Goal: Information Seeking & Learning: Learn about a topic

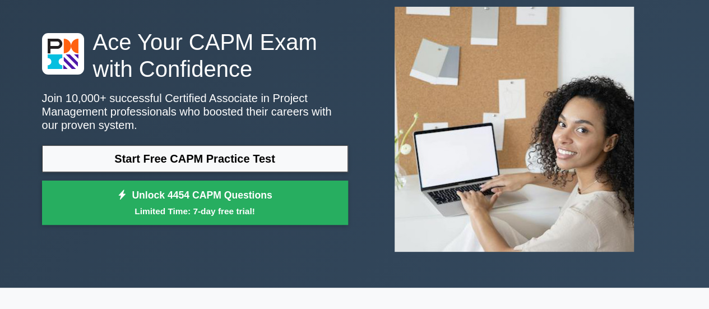
scroll to position [71, 0]
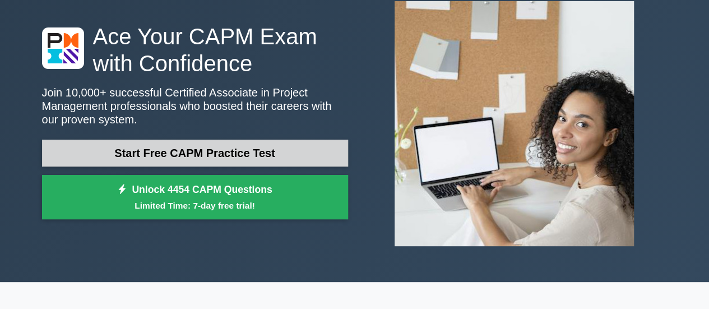
click at [241, 150] on link "Start Free CAPM Practice Test" at bounding box center [195, 153] width 306 height 27
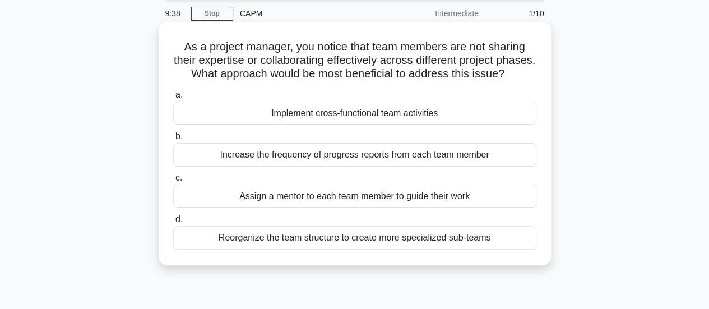
scroll to position [41, 0]
click at [431, 207] on div "Assign a mentor to each team member to guide their work" at bounding box center [354, 196] width 363 height 24
click at [173, 181] on input "c. Assign a mentor to each team member to guide their work" at bounding box center [173, 177] width 0 height 7
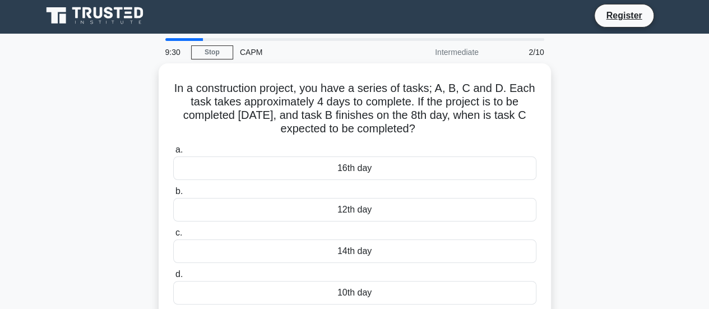
scroll to position [0, 0]
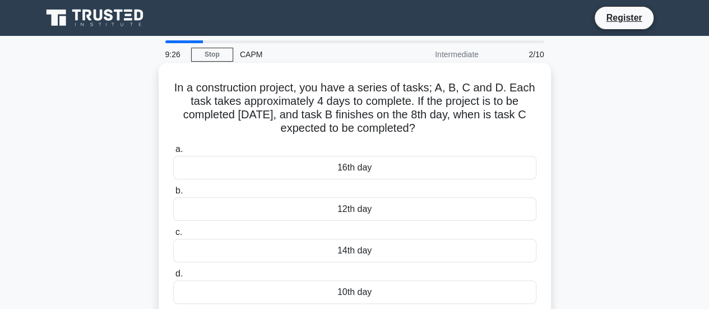
click at [414, 161] on div "16th day" at bounding box center [354, 168] width 363 height 24
click at [173, 153] on input "a. 16th day" at bounding box center [173, 149] width 0 height 7
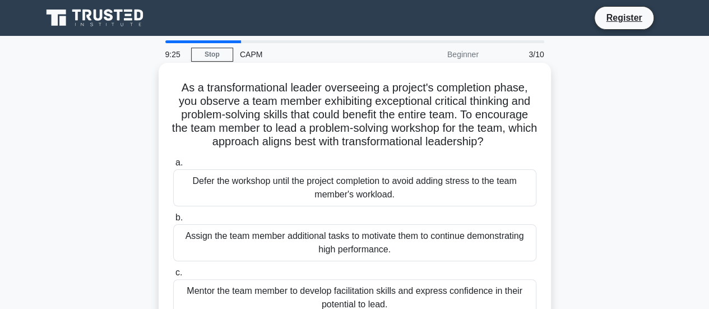
click at [414, 181] on div "Defer the workshop until the project completion to avoid adding stress to the t…" at bounding box center [354, 187] width 363 height 37
click at [173, 167] on input "a. Defer the workshop until the project completion to avoid adding stress to th…" at bounding box center [173, 162] width 0 height 7
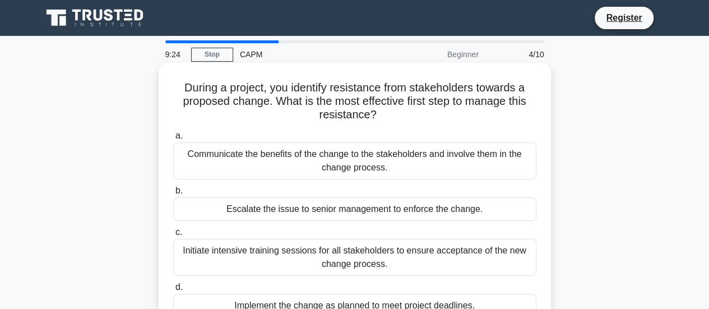
click at [415, 156] on div "Communicate the benefits of the change to the stakeholders and involve them in …" at bounding box center [354, 160] width 363 height 37
click at [173, 140] on input "a. Communicate the benefits of the change to the stakeholders and involve them …" at bounding box center [173, 135] width 0 height 7
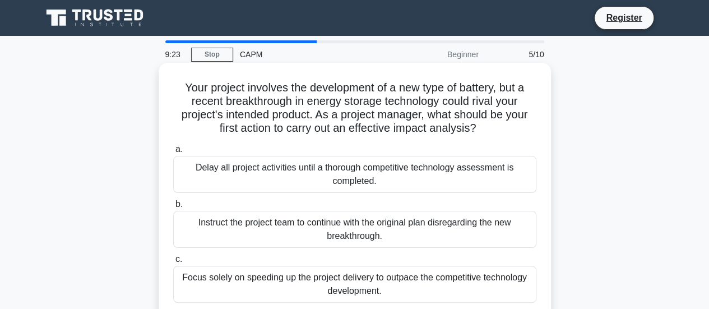
click at [416, 175] on div "Delay all project activities until a thorough competitive technology assessment…" at bounding box center [354, 174] width 363 height 37
click at [173, 153] on input "a. Delay all project activities until a thorough competitive technology assessm…" at bounding box center [173, 149] width 0 height 7
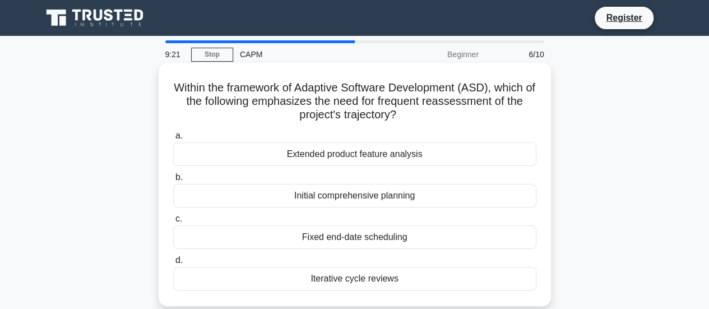
click at [405, 149] on div "Extended product feature analysis" at bounding box center [354, 154] width 363 height 24
click at [173, 140] on input "a. Extended product feature analysis" at bounding box center [173, 135] width 0 height 7
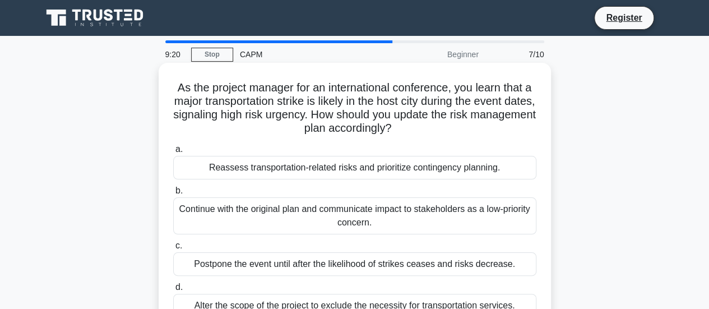
click at [400, 172] on div "Reassess transportation-related risks and prioritize contingency planning." at bounding box center [354, 168] width 363 height 24
click at [173, 153] on input "a. Reassess transportation-related risks and prioritize contingency planning." at bounding box center [173, 149] width 0 height 7
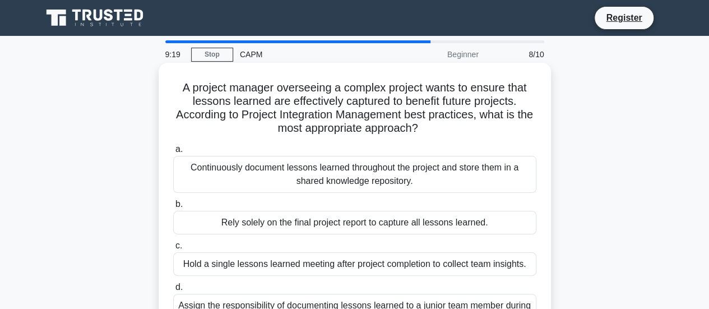
click at [413, 177] on div "Continuously document lessons learned throughout the project and store them in …" at bounding box center [354, 174] width 363 height 37
click at [173, 153] on input "a. Continuously document lessons learned throughout the project and store them …" at bounding box center [173, 149] width 0 height 7
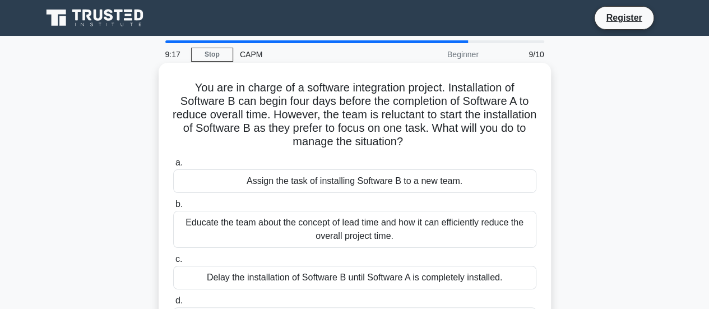
click at [429, 219] on div "Educate the team about the concept of lead time and how it can efficiently redu…" at bounding box center [354, 229] width 363 height 37
click at [173, 208] on input "b. Educate the team about the concept of lead time and how it can efficiently r…" at bounding box center [173, 204] width 0 height 7
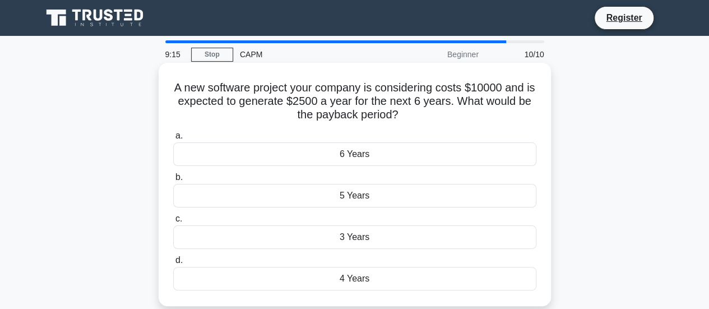
click at [403, 153] on div "6 Years" at bounding box center [354, 154] width 363 height 24
click at [173, 140] on input "a. 6 Years" at bounding box center [173, 135] width 0 height 7
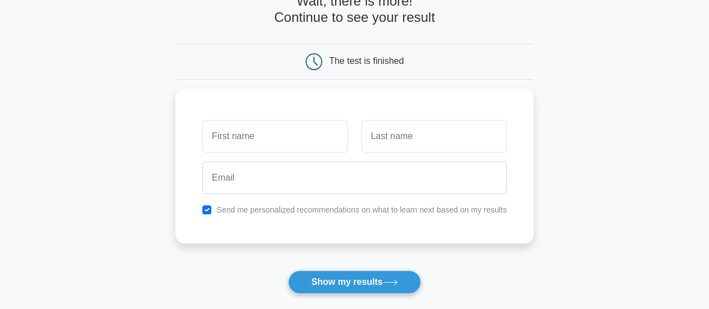
scroll to position [103, 0]
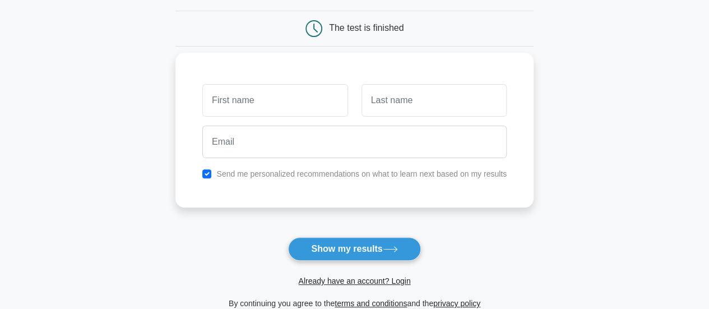
click at [332, 101] on input "text" at bounding box center [274, 100] width 145 height 33
type input "euclides"
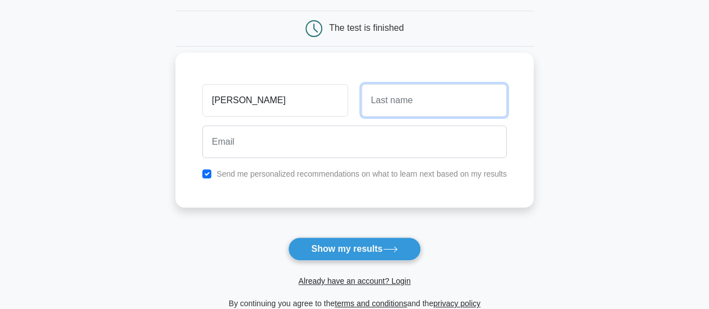
click at [423, 107] on input "text" at bounding box center [434, 100] width 145 height 33
type input "manuel"
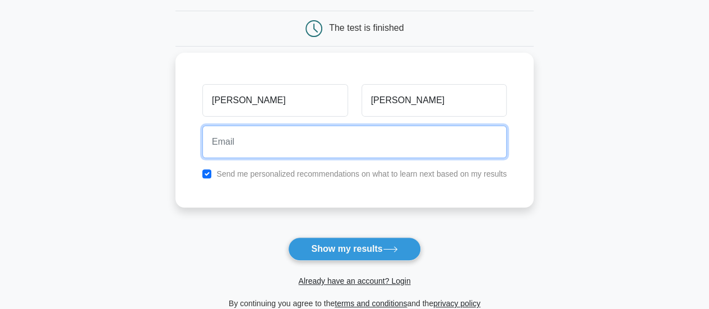
click at [397, 153] on input "email" at bounding box center [354, 142] width 304 height 33
type input "euclidespascoalmanuel@gmail.com"
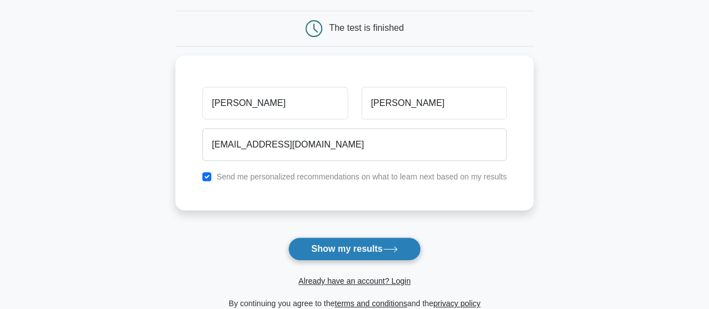
click at [376, 244] on button "Show my results" at bounding box center [354, 249] width 132 height 24
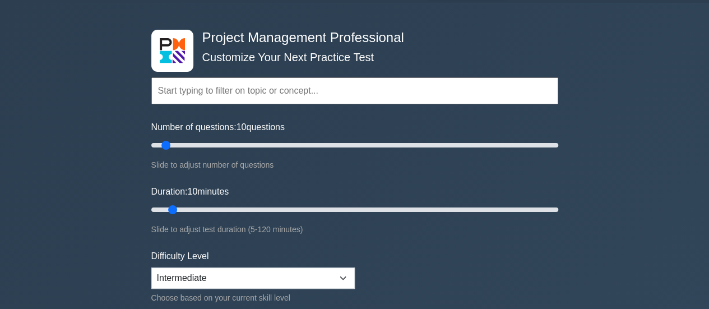
scroll to position [33, 0]
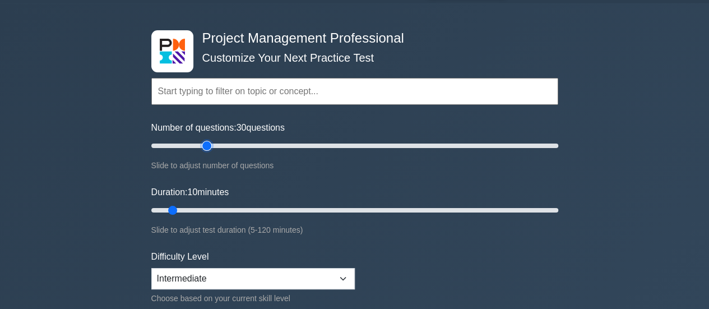
drag, startPoint x: 165, startPoint y: 147, endPoint x: 205, endPoint y: 144, distance: 40.6
type input "30"
click at [205, 144] on input "Number of questions: 30 questions" at bounding box center [354, 145] width 407 height 13
drag, startPoint x: 174, startPoint y: 207, endPoint x: 235, endPoint y: 209, distance: 61.1
type input "30"
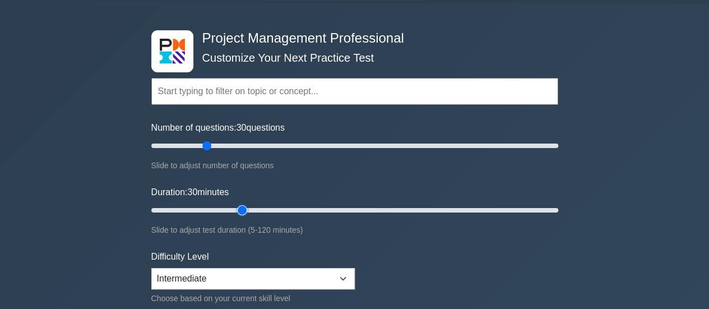
click at [235, 209] on input "Duration: 30 minutes" at bounding box center [354, 210] width 407 height 13
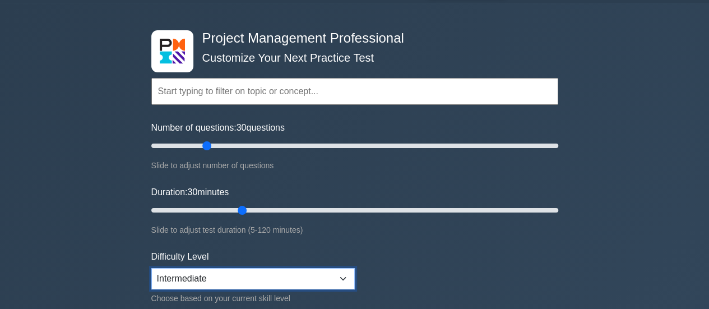
click at [340, 270] on select "Beginner Intermediate Expert" at bounding box center [253, 278] width 204 height 21
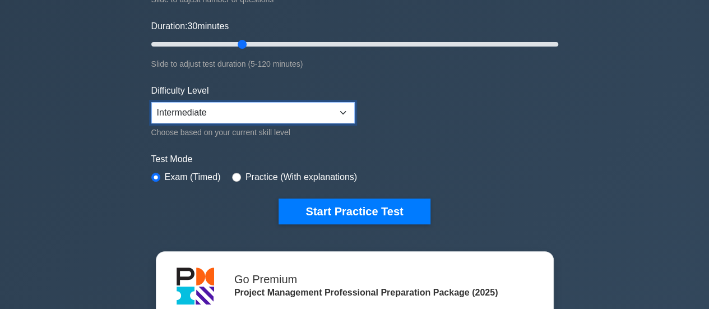
scroll to position [197, 0]
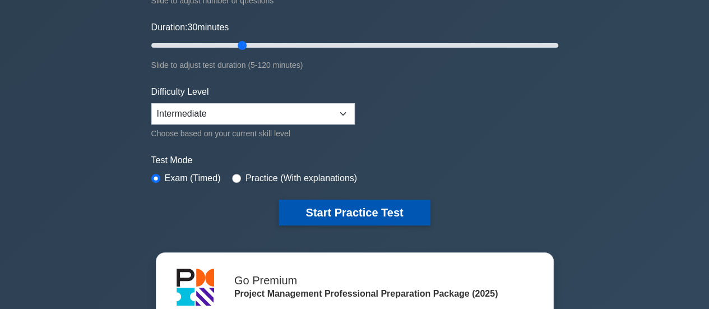
click at [375, 207] on button "Start Practice Test" at bounding box center [354, 213] width 151 height 26
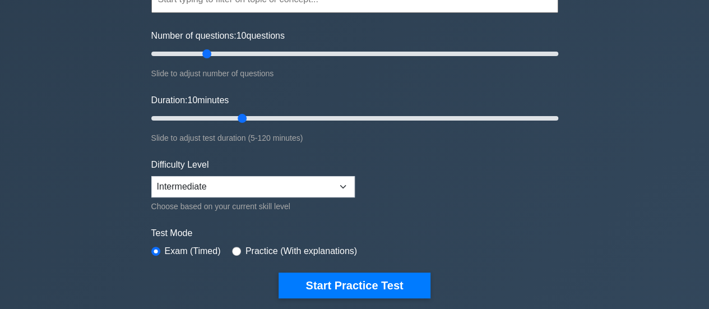
scroll to position [125, 0]
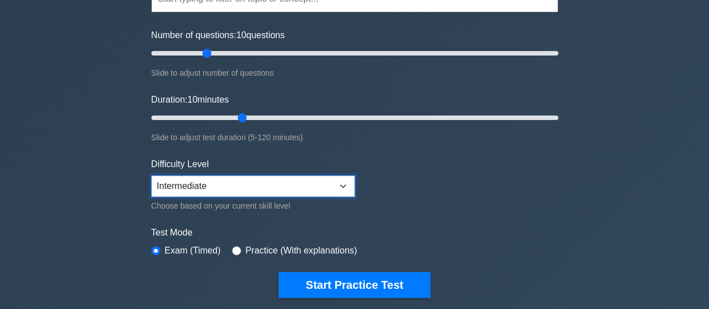
click at [343, 180] on select "Beginner Intermediate Expert" at bounding box center [253, 185] width 204 height 21
select select "beginner"
click at [151, 175] on select "Beginner Intermediate Expert" at bounding box center [253, 185] width 204 height 21
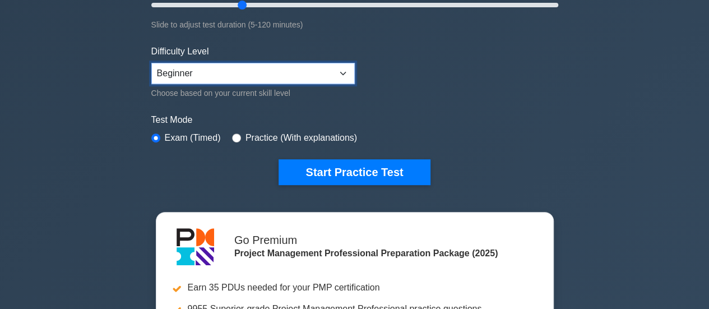
scroll to position [237, 0]
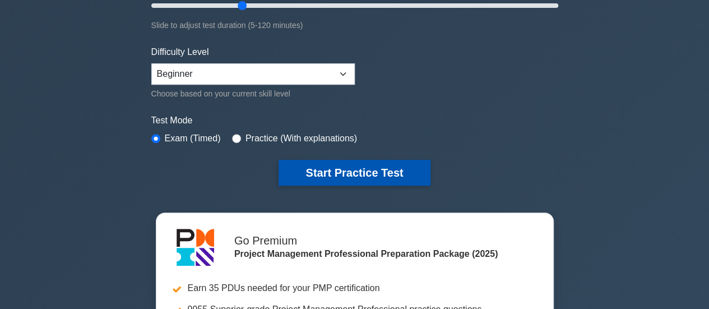
click at [396, 177] on button "Start Practice Test" at bounding box center [354, 173] width 151 height 26
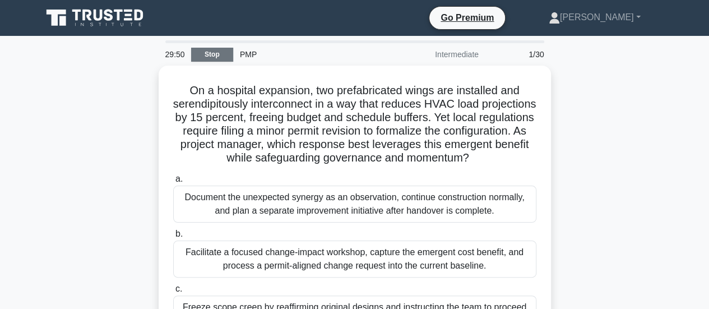
click at [222, 53] on link "Stop" at bounding box center [212, 55] width 42 height 14
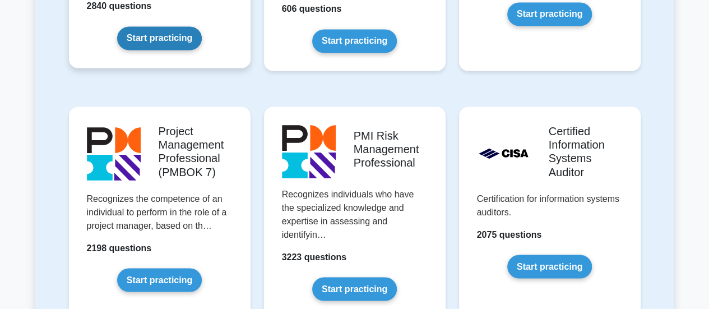
scroll to position [888, 0]
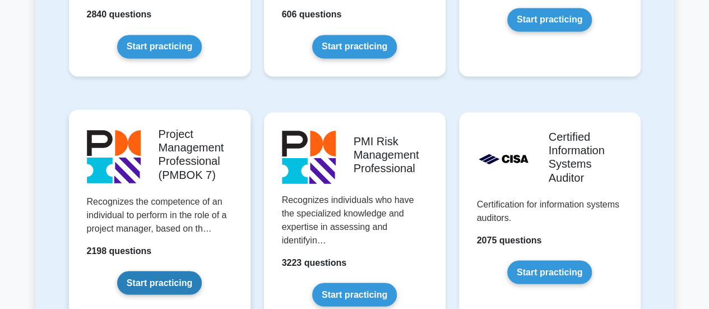
click at [202, 271] on link "Start practicing" at bounding box center [159, 283] width 85 height 24
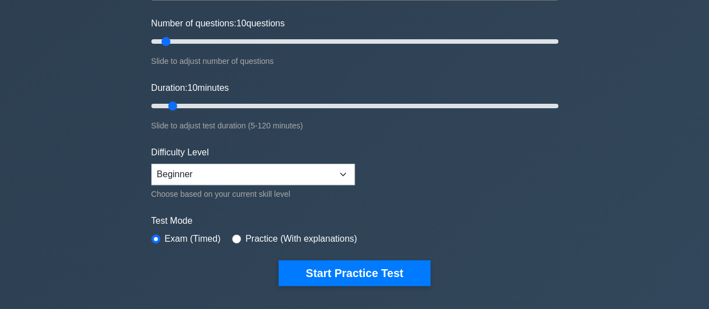
scroll to position [137, 0]
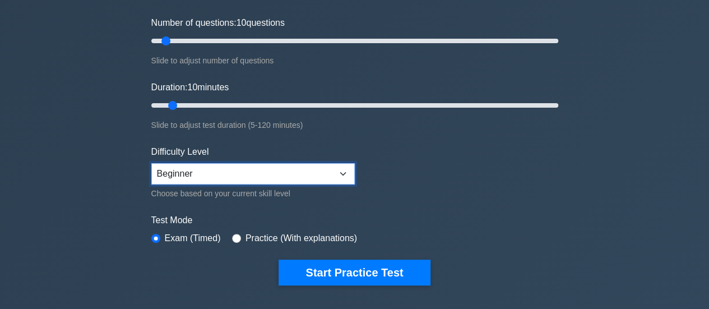
click at [334, 167] on select "Beginner Intermediate Expert" at bounding box center [253, 173] width 204 height 21
select select "intermediate"
click at [151, 163] on select "Beginner Intermediate Expert" at bounding box center [253, 173] width 204 height 21
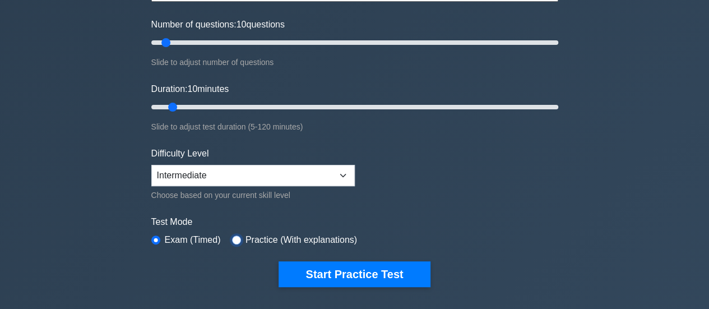
click at [232, 237] on input "radio" at bounding box center [236, 239] width 9 height 9
radio input "true"
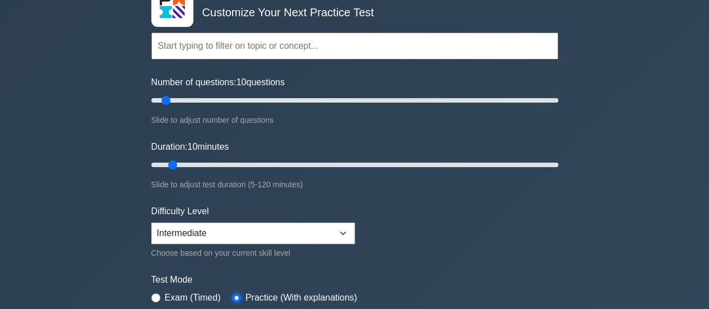
scroll to position [72, 0]
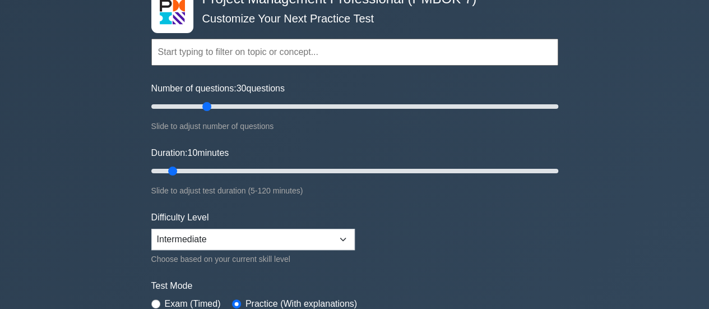
drag, startPoint x: 166, startPoint y: 104, endPoint x: 206, endPoint y: 105, distance: 39.8
type input "30"
click at [206, 105] on input "Number of questions: 30 questions" at bounding box center [354, 106] width 407 height 13
drag, startPoint x: 173, startPoint y: 171, endPoint x: 271, endPoint y: 169, distance: 98.7
type input "40"
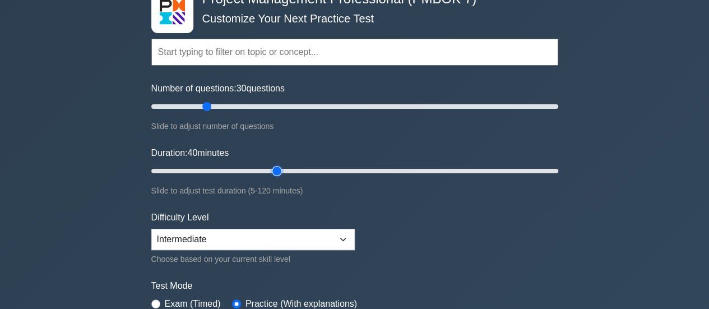
click at [271, 169] on input "Duration: 40 minutes" at bounding box center [354, 170] width 407 height 13
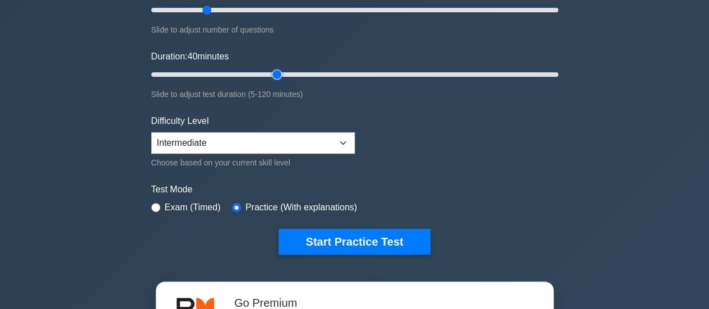
scroll to position [169, 0]
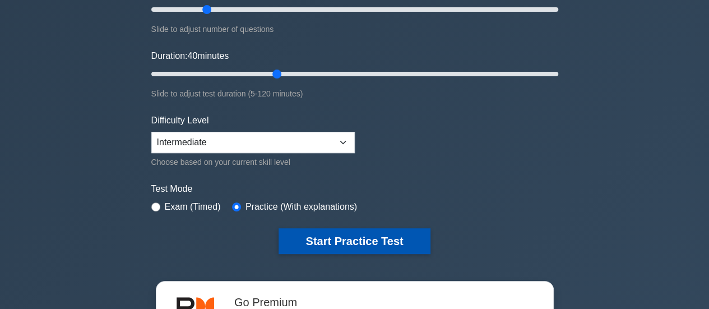
click at [381, 238] on button "Start Practice Test" at bounding box center [354, 241] width 151 height 26
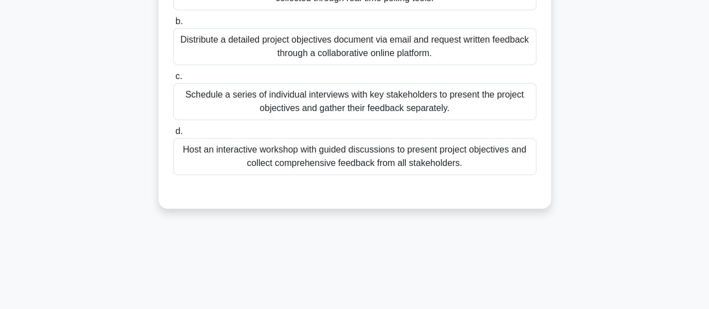
scroll to position [297, 0]
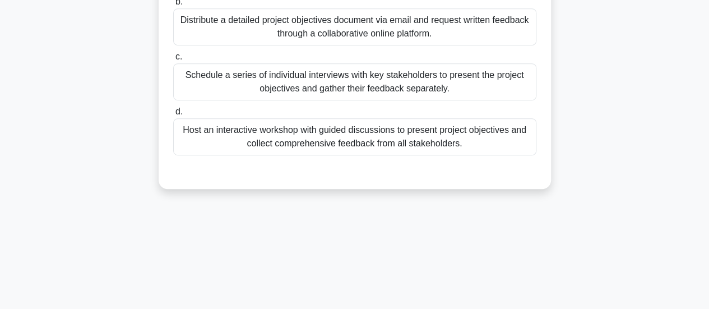
click at [417, 155] on div "Host an interactive workshop with guided discussions to present project objecti…" at bounding box center [354, 136] width 363 height 37
click at [173, 116] on input "d. Host an interactive workshop with guided discussions to present project obje…" at bounding box center [173, 111] width 0 height 7
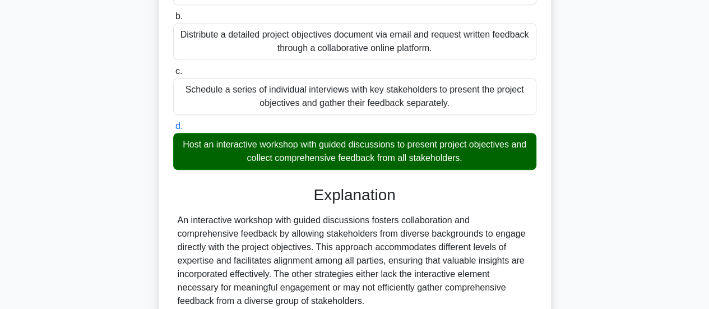
scroll to position [394, 0]
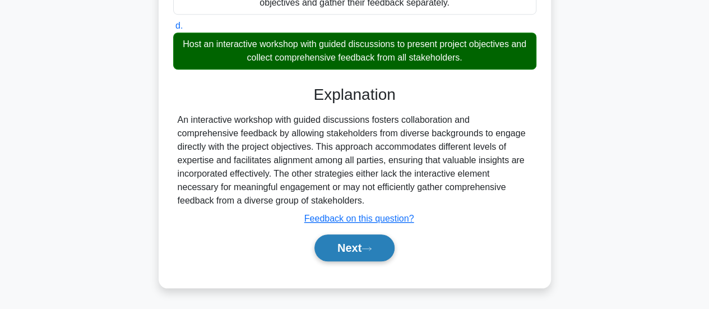
click at [348, 254] on button "Next" at bounding box center [355, 247] width 80 height 27
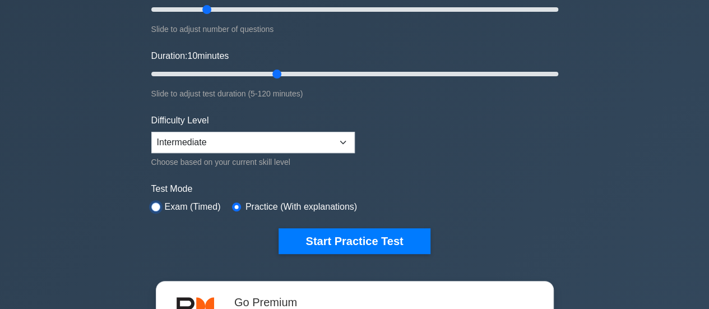
click at [158, 206] on input "radio" at bounding box center [155, 206] width 9 height 9
radio input "true"
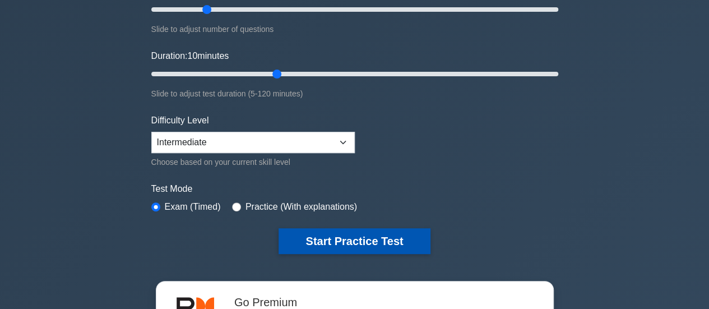
click at [366, 239] on button "Start Practice Test" at bounding box center [354, 241] width 151 height 26
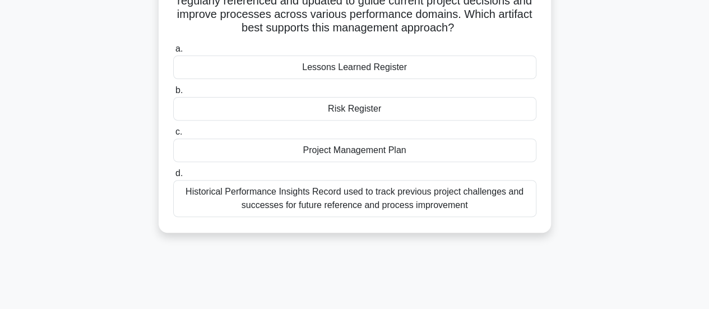
scroll to position [156, 0]
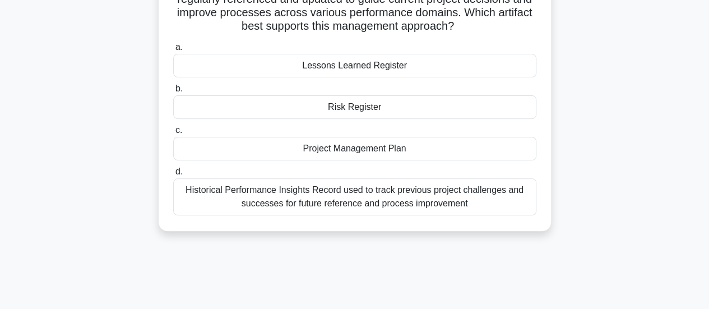
click at [422, 68] on div "Lessons Learned Register" at bounding box center [354, 66] width 363 height 24
click at [173, 51] on input "a. Lessons Learned Register" at bounding box center [173, 47] width 0 height 7
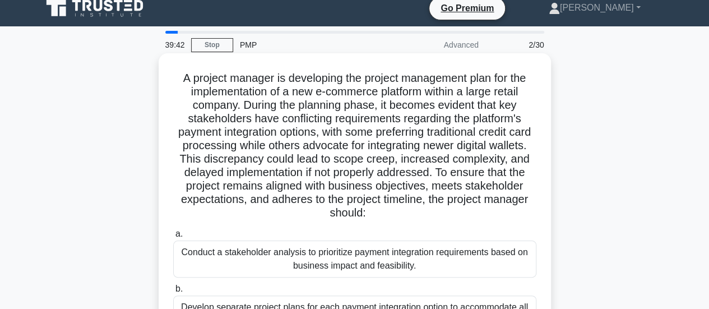
scroll to position [0, 0]
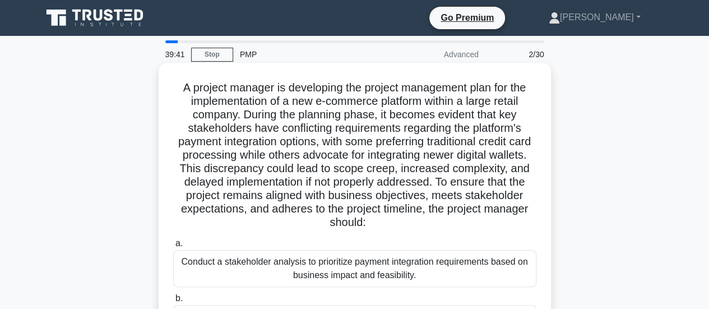
click at [432, 260] on div "Conduct a stakeholder analysis to prioritize payment integration requirements b…" at bounding box center [354, 268] width 363 height 37
click at [173, 247] on input "a. Conduct a stakeholder analysis to prioritize payment integration requirement…" at bounding box center [173, 243] width 0 height 7
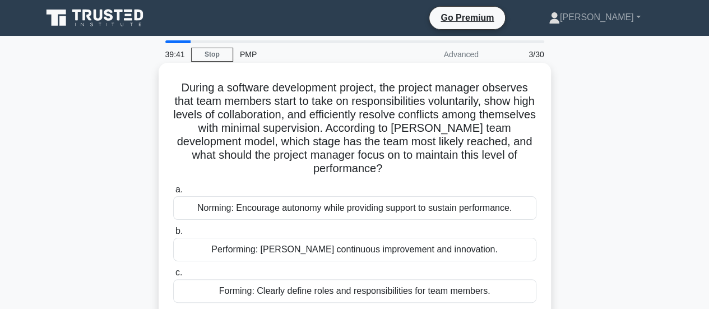
click at [442, 224] on label "b. Performing: [PERSON_NAME] continuous improvement and innovation." at bounding box center [354, 242] width 363 height 37
click at [173, 228] on input "b. Performing: [PERSON_NAME] continuous improvement and innovation." at bounding box center [173, 231] width 0 height 7
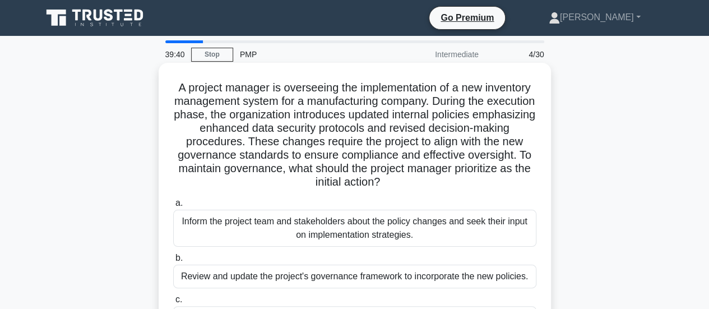
click at [449, 223] on div "Inform the project team and stakeholders about the policy changes and seek thei…" at bounding box center [354, 228] width 363 height 37
click at [173, 207] on input "a. Inform the project team and stakeholders about the policy changes and seek t…" at bounding box center [173, 203] width 0 height 7
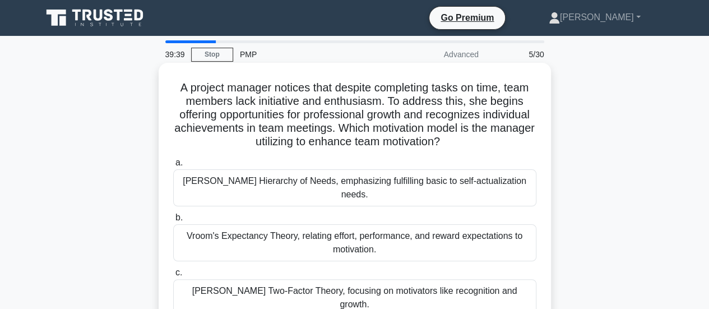
click at [455, 182] on div "[PERSON_NAME] Hierarchy of Needs, emphasizing fulfilling basic to self-actualiz…" at bounding box center [354, 187] width 363 height 37
click at [173, 167] on input "[PERSON_NAME] Hierarchy of Needs, emphasizing fulfilling basic to self-actualiz…" at bounding box center [173, 162] width 0 height 7
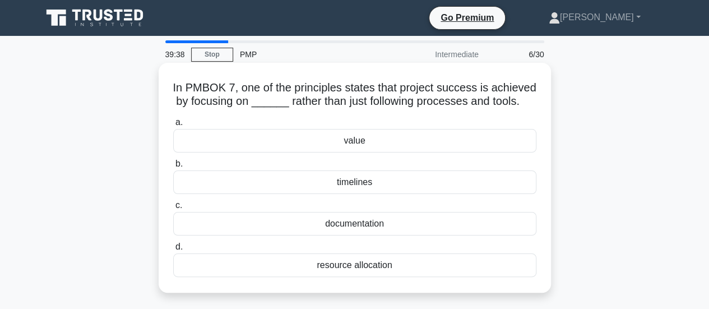
click at [436, 150] on div "value" at bounding box center [354, 141] width 363 height 24
click at [173, 126] on input "a. value" at bounding box center [173, 122] width 0 height 7
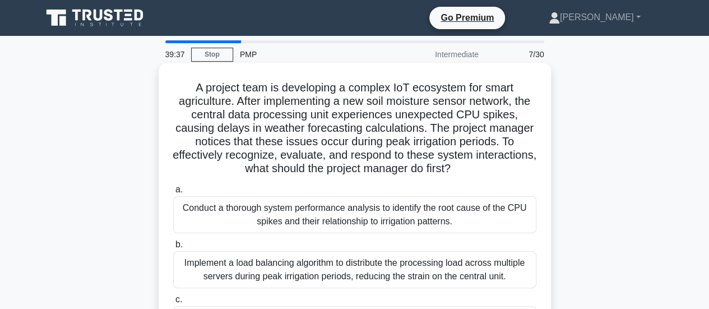
click at [427, 210] on div "Conduct a thorough system performance analysis to identify the root cause of th…" at bounding box center [354, 214] width 363 height 37
click at [173, 193] on input "a. Conduct a thorough system performance analysis to identify the root cause of…" at bounding box center [173, 189] width 0 height 7
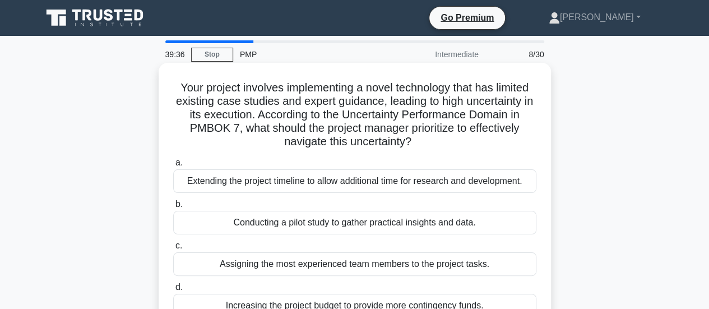
click at [438, 187] on div "Extending the project timeline to allow additional time for research and develo…" at bounding box center [354, 181] width 363 height 24
click at [173, 167] on input "a. Extending the project timeline to allow additional time for research and dev…" at bounding box center [173, 162] width 0 height 7
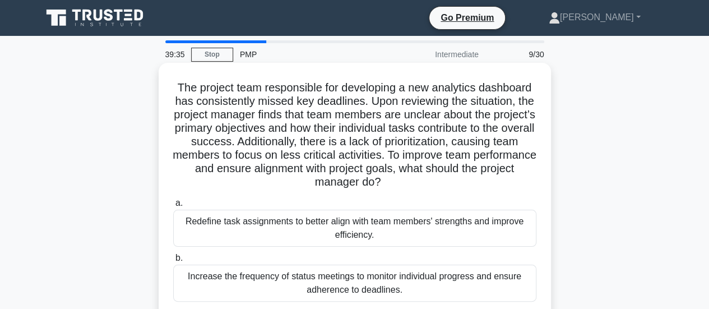
click at [429, 241] on div "Redefine task assignments to better align with team members' strengths and impr…" at bounding box center [354, 228] width 363 height 37
click at [173, 207] on input "a. Redefine task assignments to better align with team members' strengths and i…" at bounding box center [173, 203] width 0 height 7
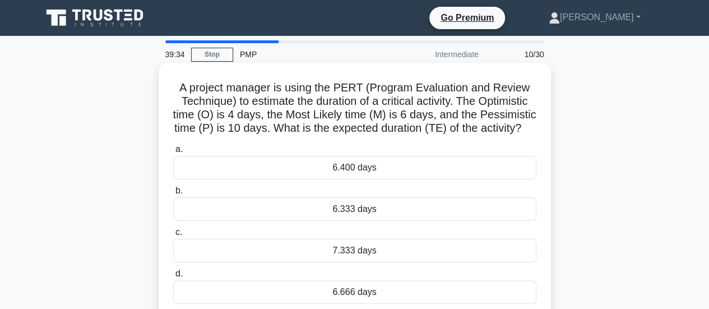
click at [431, 179] on div "6.400 days" at bounding box center [354, 168] width 363 height 24
click at [173, 153] on input "a. 6.400 days" at bounding box center [173, 149] width 0 height 7
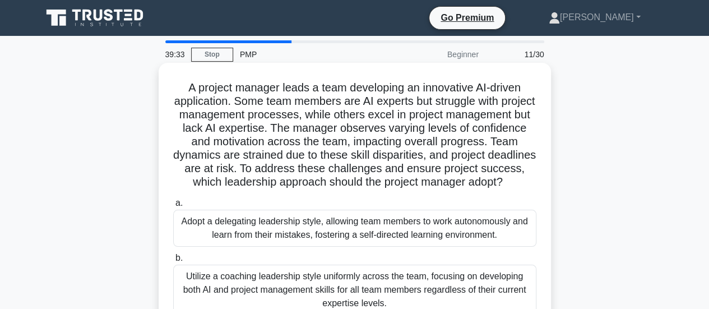
click at [414, 245] on div "Adopt a delegating leadership style, allowing team members to work autonomously…" at bounding box center [354, 228] width 363 height 37
click at [173, 207] on input "a. Adopt a delegating leadership style, allowing team members to work autonomou…" at bounding box center [173, 203] width 0 height 7
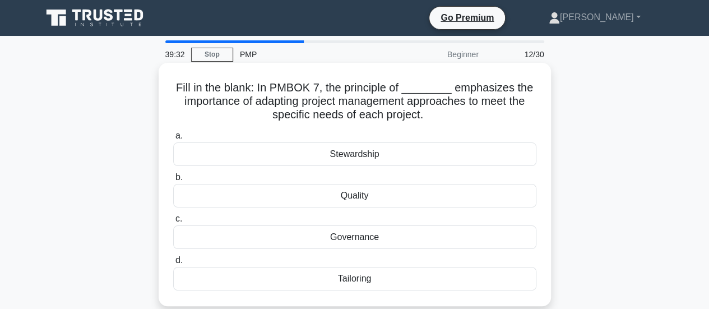
click at [419, 197] on div "Quality" at bounding box center [354, 196] width 363 height 24
click at [173, 181] on input "b. Quality" at bounding box center [173, 177] width 0 height 7
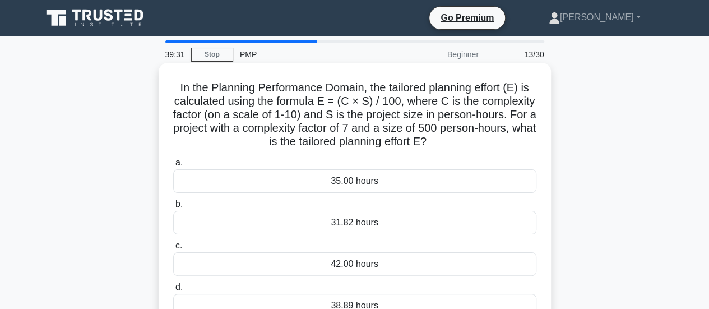
click at [414, 183] on div "35.00 hours" at bounding box center [354, 181] width 363 height 24
click at [173, 167] on input "a. 35.00 hours" at bounding box center [173, 162] width 0 height 7
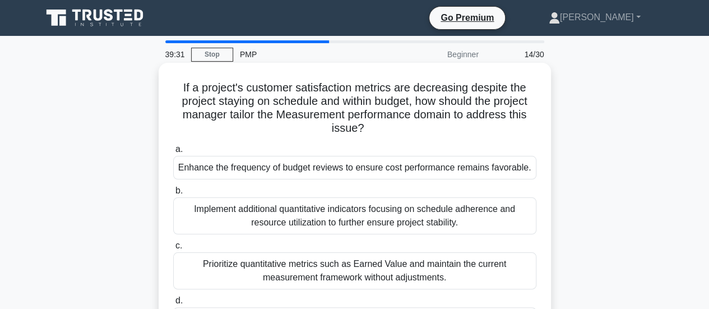
click at [417, 163] on div "Enhance the frequency of budget reviews to ensure cost performance remains favo…" at bounding box center [354, 168] width 363 height 24
click at [173, 153] on input "a. Enhance the frequency of budget reviews to ensure cost performance remains f…" at bounding box center [173, 149] width 0 height 7
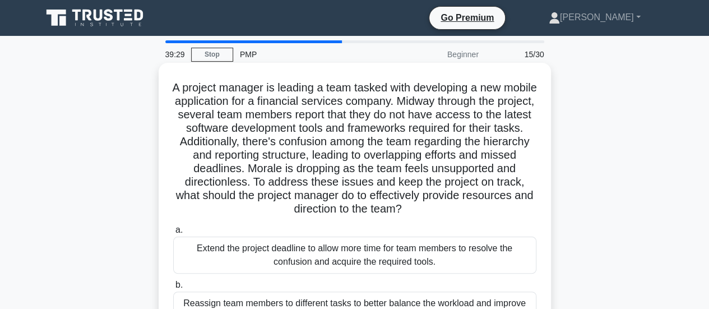
click at [412, 255] on div "Extend the project deadline to allow more time for team members to resolve the …" at bounding box center [354, 255] width 363 height 37
click at [173, 234] on input "a. Extend the project deadline to allow more time for team members to resolve t…" at bounding box center [173, 230] width 0 height 7
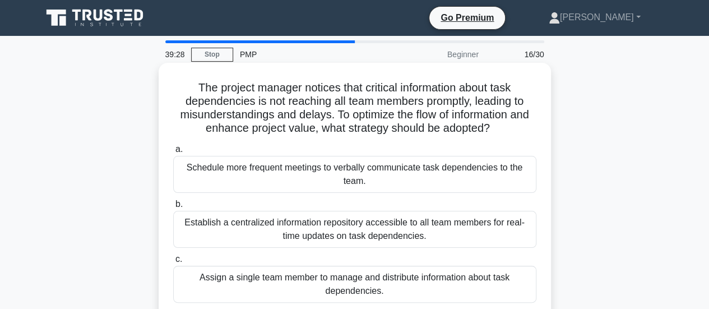
click at [421, 233] on div "Establish a centralized information repository accessible to all team members f…" at bounding box center [354, 229] width 363 height 37
click at [173, 208] on input "b. Establish a centralized information repository accessible to all team member…" at bounding box center [173, 204] width 0 height 7
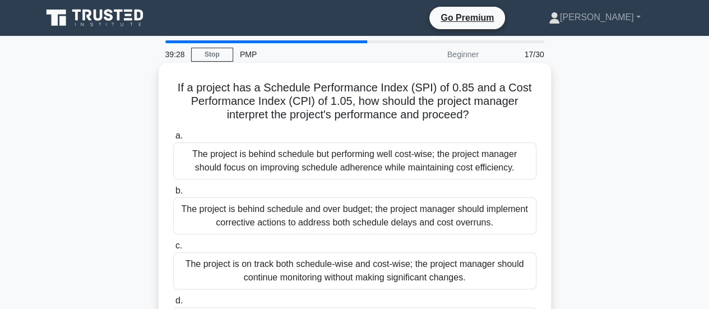
click at [431, 210] on div "The project is behind schedule and over budget; the project manager should impl…" at bounding box center [354, 215] width 363 height 37
click at [173, 195] on input "b. The project is behind schedule and over budget; the project manager should i…" at bounding box center [173, 190] width 0 height 7
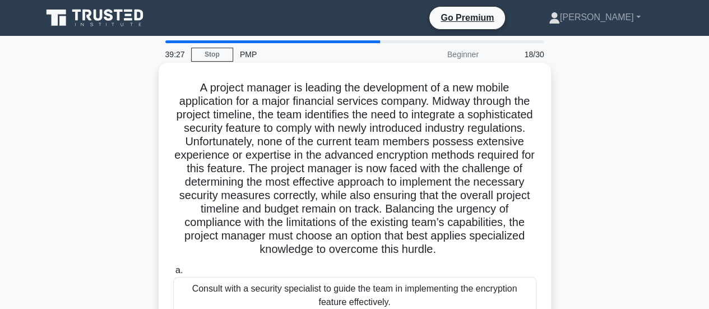
click at [438, 292] on div "Consult with a security specialist to guide the team in implementing the encryp…" at bounding box center [354, 295] width 363 height 37
click at [173, 274] on input "a. Consult with a security specialist to guide the team in implementing the enc…" at bounding box center [173, 270] width 0 height 7
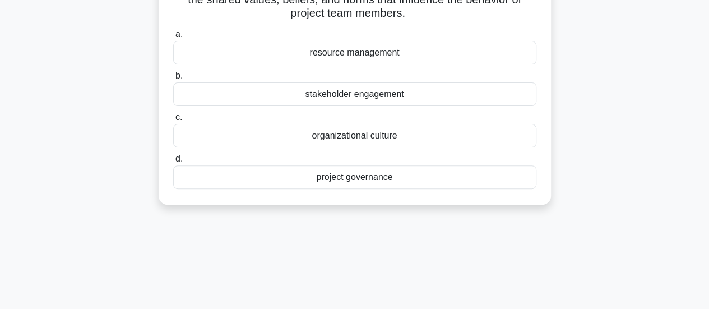
scroll to position [111, 0]
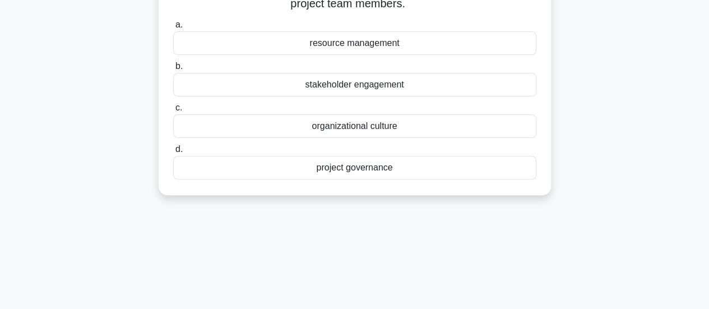
click at [417, 170] on div "project governance" at bounding box center [354, 168] width 363 height 24
click at [173, 153] on input "d. project governance" at bounding box center [173, 149] width 0 height 7
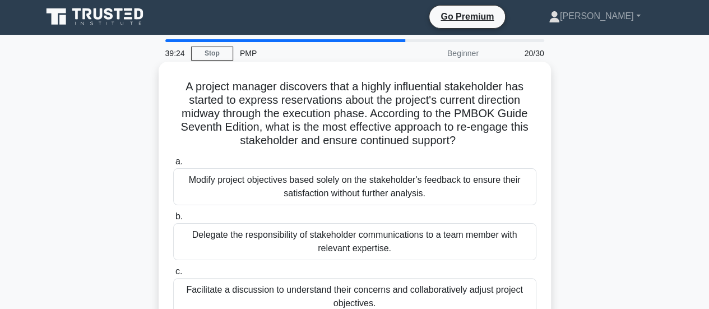
scroll to position [0, 0]
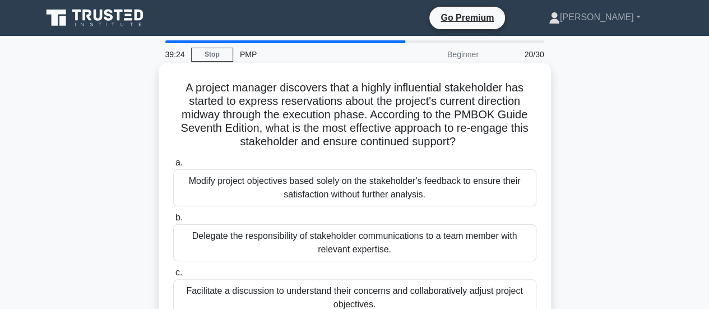
click at [419, 247] on div "Delegate the responsibility of stakeholder communications to a team member with…" at bounding box center [354, 242] width 363 height 37
click at [173, 221] on input "b. Delegate the responsibility of stakeholder communications to a team member w…" at bounding box center [173, 217] width 0 height 7
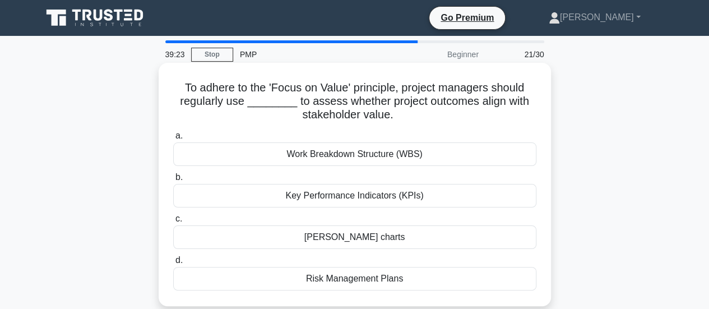
click at [419, 207] on div "a. Work Breakdown Structure (WBS) b. Key Performance Indicators (KPIs) c. d." at bounding box center [355, 210] width 377 height 166
click at [419, 196] on div "Key Performance Indicators (KPIs)" at bounding box center [354, 196] width 363 height 24
click at [173, 181] on input "b. Key Performance Indicators (KPIs)" at bounding box center [173, 177] width 0 height 7
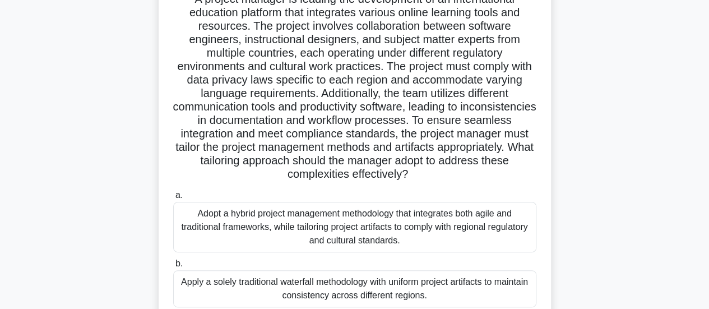
click at [415, 242] on div "Adopt a hybrid project management methodology that integrates both agile and tr…" at bounding box center [354, 227] width 363 height 50
click at [173, 199] on input "a. Adopt a hybrid project management methodology that integrates both agile and…" at bounding box center [173, 195] width 0 height 7
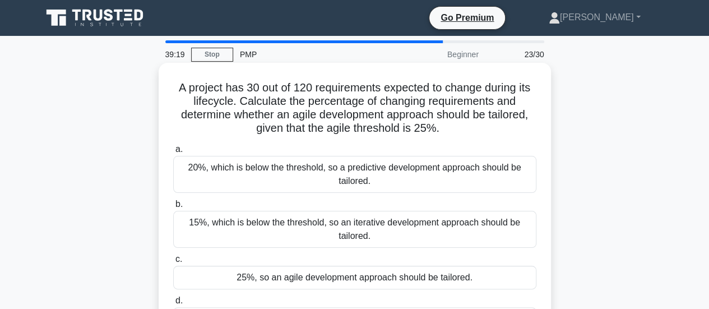
click at [418, 221] on div "15%, which is below the threshold, so an iterative development approach should …" at bounding box center [354, 229] width 363 height 37
click at [173, 208] on input "b. 15%, which is below the threshold, so an iterative development approach shou…" at bounding box center [173, 204] width 0 height 7
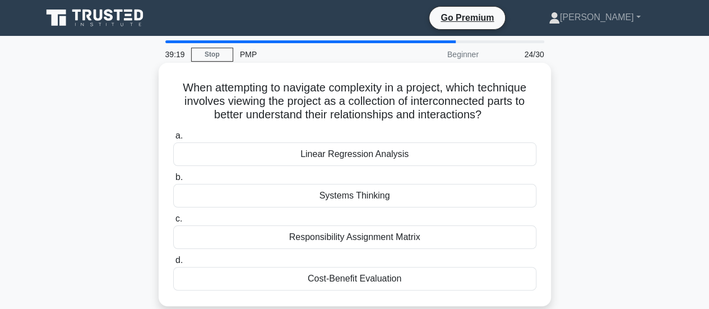
click at [425, 237] on div "Responsibility Assignment Matrix" at bounding box center [354, 237] width 363 height 24
click at [173, 223] on input "c. Responsibility Assignment Matrix" at bounding box center [173, 218] width 0 height 7
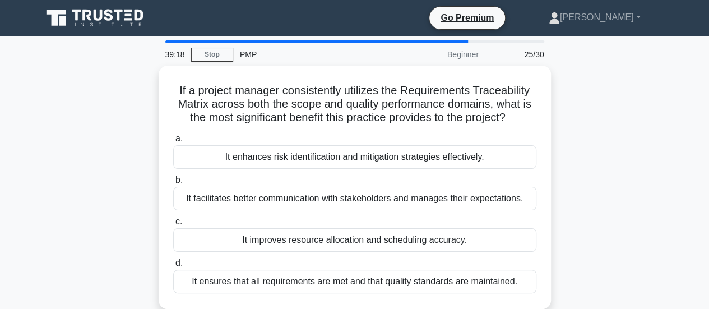
click at [425, 237] on div "It improves resource allocation and scheduling accuracy." at bounding box center [354, 240] width 363 height 24
click at [173, 225] on input "c. It improves resource allocation and scheduling accuracy." at bounding box center [173, 221] width 0 height 7
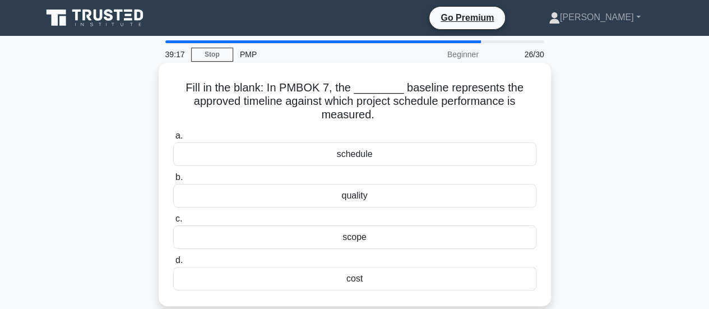
click at [424, 247] on div "scope" at bounding box center [354, 237] width 363 height 24
click at [173, 223] on input "c. scope" at bounding box center [173, 218] width 0 height 7
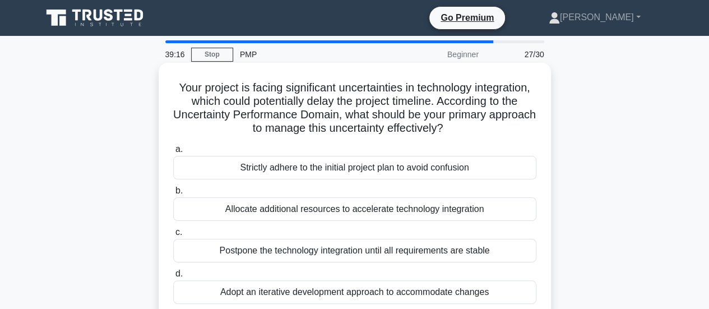
click at [425, 247] on div "Postpone the technology integration until all requirements are stable" at bounding box center [354, 251] width 363 height 24
click at [173, 236] on input "c. Postpone the technology integration until all requirements are stable" at bounding box center [173, 232] width 0 height 7
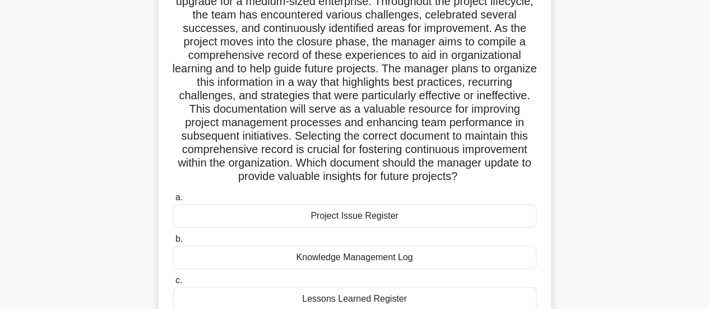
scroll to position [100, 0]
click at [426, 221] on div "Project Issue Register" at bounding box center [354, 216] width 363 height 24
click at [173, 201] on input "a. Project Issue Register" at bounding box center [173, 196] width 0 height 7
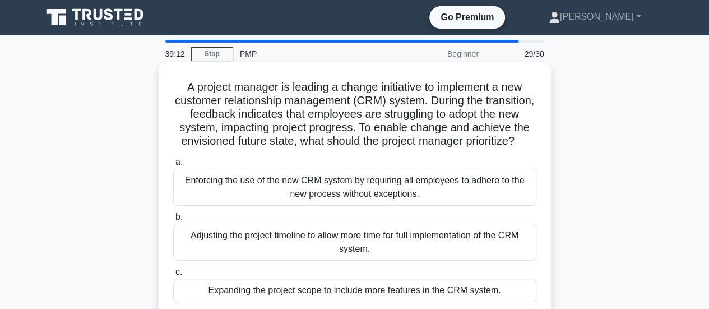
scroll to position [0, 0]
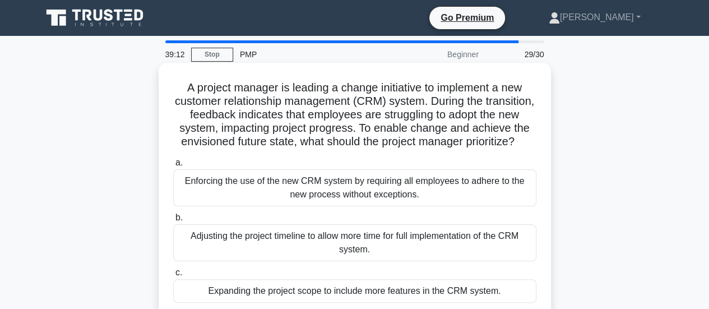
click at [434, 257] on div "Adjusting the project timeline to allow more time for full implementation of th…" at bounding box center [354, 242] width 363 height 37
click at [173, 221] on input "b. Adjusting the project timeline to allow more time for full implementation of…" at bounding box center [173, 217] width 0 height 7
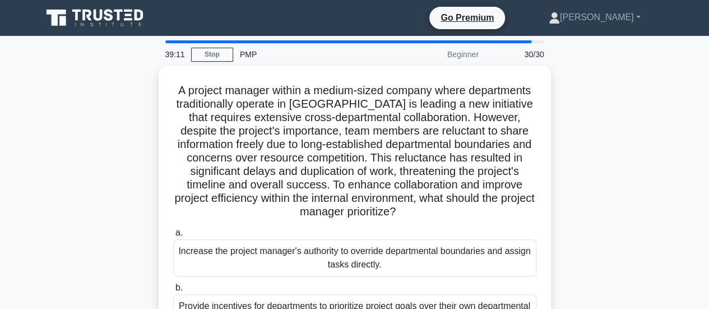
click at [434, 257] on div "Increase the project manager's authority to override departmental boundaries an…" at bounding box center [354, 257] width 363 height 37
click at [173, 237] on input "a. Increase the project manager's authority to override departmental boundaries…" at bounding box center [173, 232] width 0 height 7
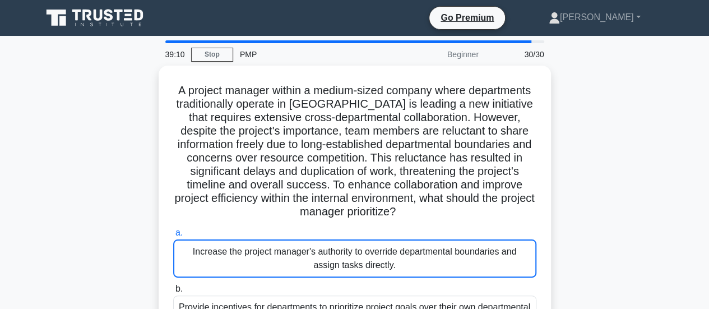
click at [434, 257] on div "Increase the project manager's authority to override departmental boundaries an…" at bounding box center [354, 258] width 363 height 38
click at [173, 237] on input "a. Increase the project manager's authority to override departmental boundaries…" at bounding box center [173, 232] width 0 height 7
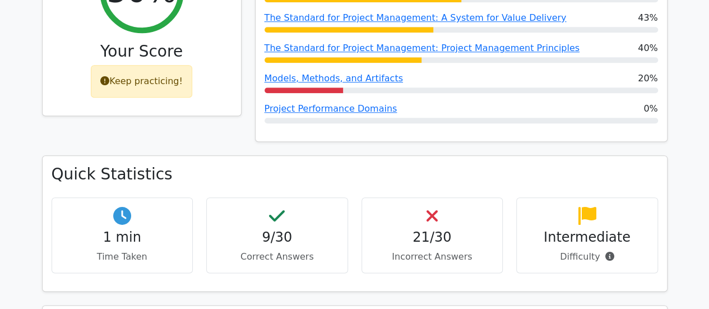
scroll to position [406, 0]
